Goal: Task Accomplishment & Management: Complete application form

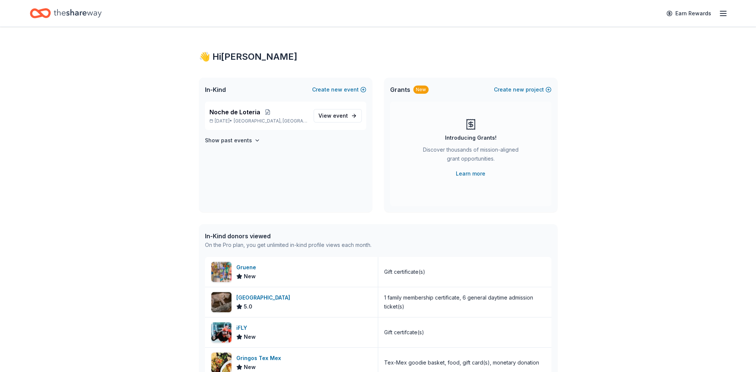
click at [246, 104] on div "Noche de Loteria [DATE] • [GEOGRAPHIC_DATA], [GEOGRAPHIC_DATA] View event" at bounding box center [285, 116] width 161 height 28
click at [246, 113] on span "Noche de Loteria" at bounding box center [234, 112] width 51 height 9
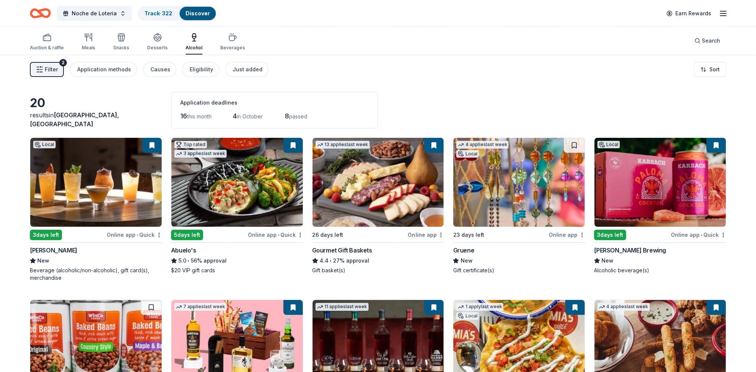
click at [715, 38] on span "Search" at bounding box center [711, 40] width 18 height 9
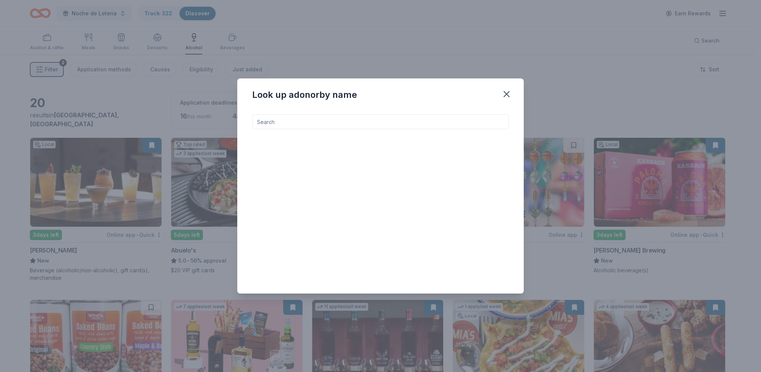
click at [290, 121] on input at bounding box center [380, 121] width 257 height 15
type input "[PERSON_NAME]"
click at [312, 151] on div "Jewelry, gift card(s), monetary donation" at bounding box center [325, 151] width 99 height 9
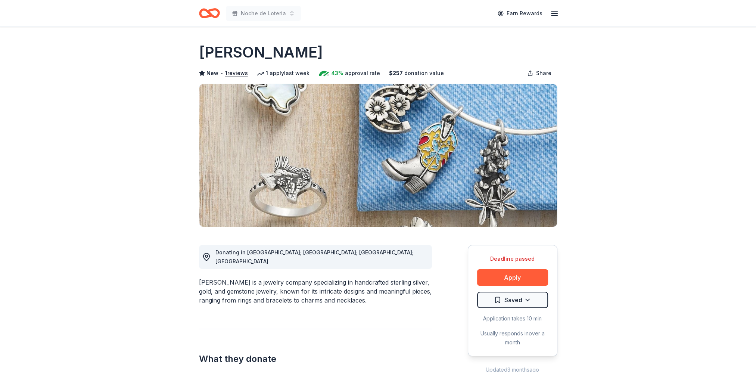
click at [512, 272] on button "Apply" at bounding box center [512, 277] width 71 height 16
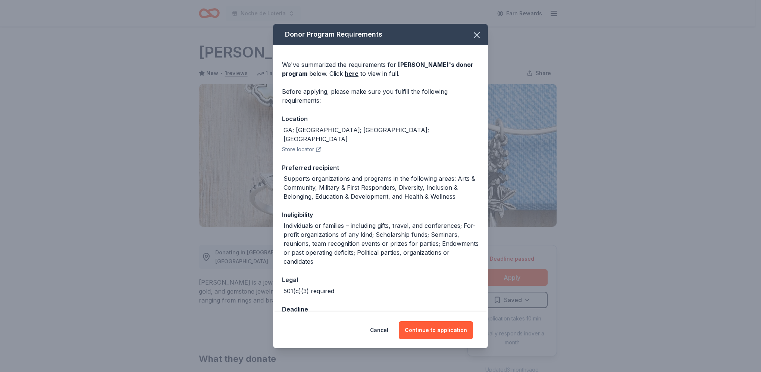
click at [438, 333] on button "Continue to application" at bounding box center [436, 330] width 74 height 18
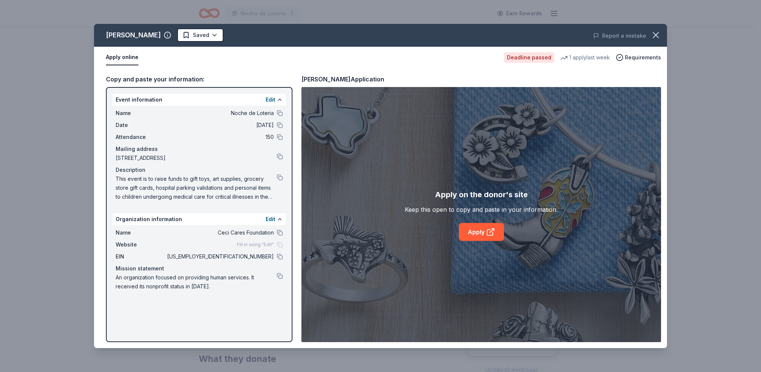
click at [481, 234] on link "Apply" at bounding box center [481, 232] width 45 height 18
